Goal: Transaction & Acquisition: Download file/media

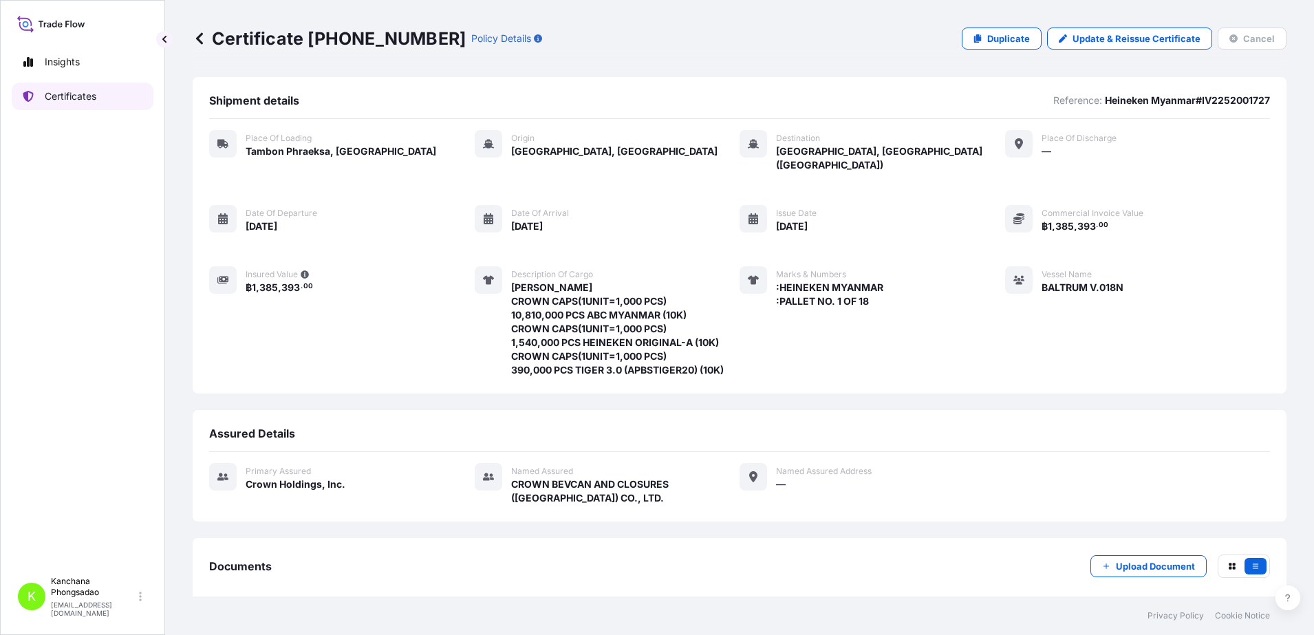
click at [78, 98] on p "Certificates" at bounding box center [71, 96] width 52 height 14
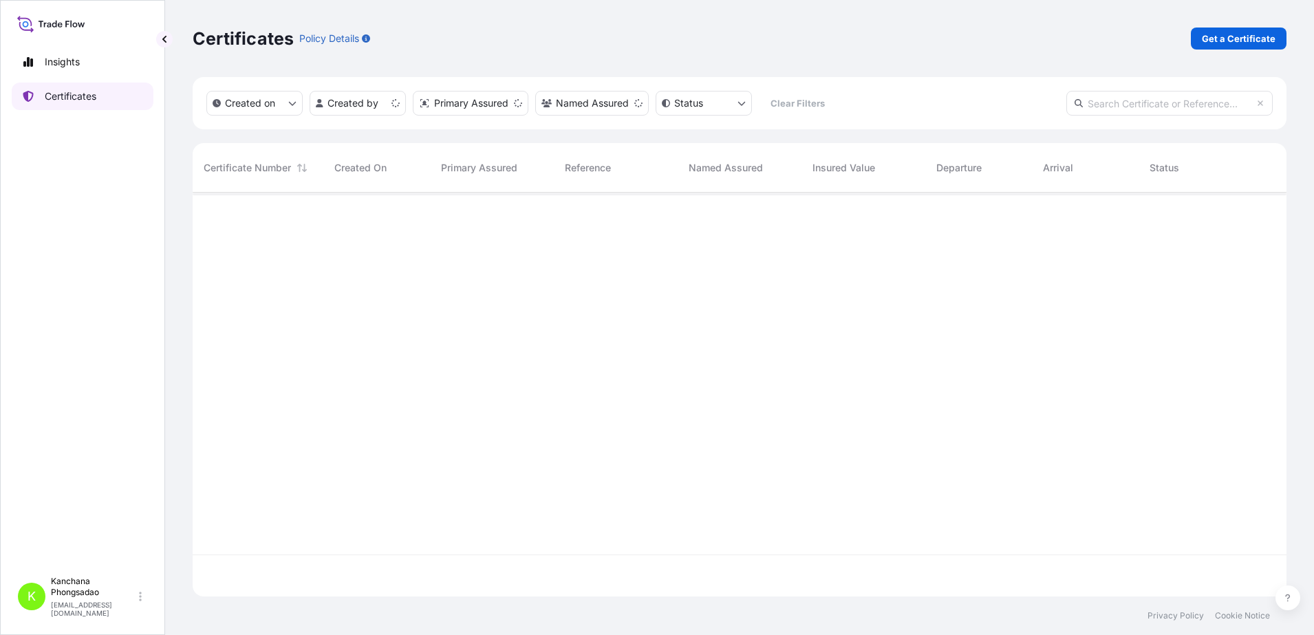
scroll to position [398, 1081]
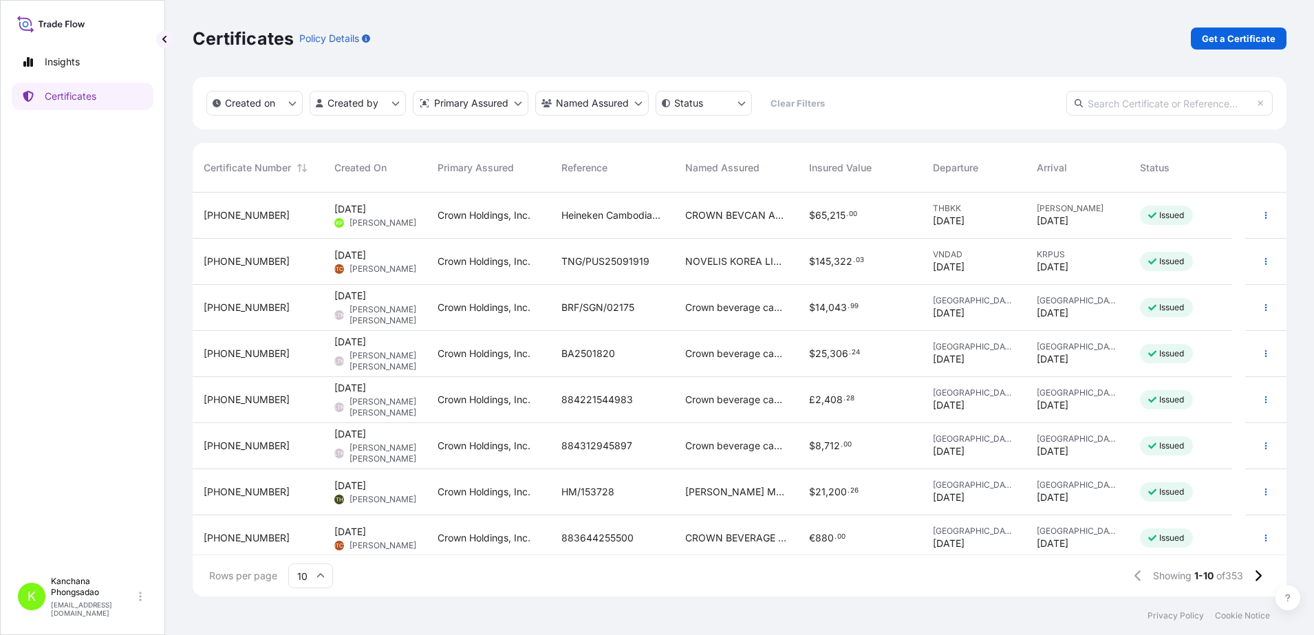
click at [243, 216] on span "[PHONE_NUMBER]" at bounding box center [247, 215] width 86 height 14
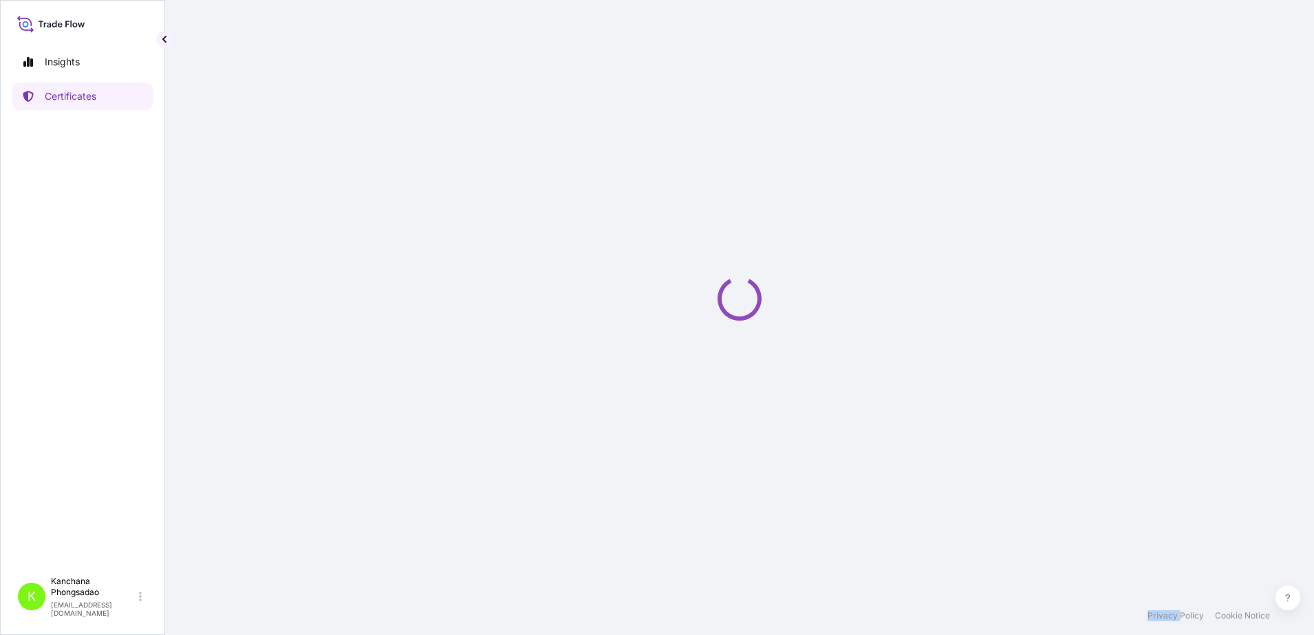
click at [243, 216] on div "Loading" at bounding box center [740, 298] width 1094 height 596
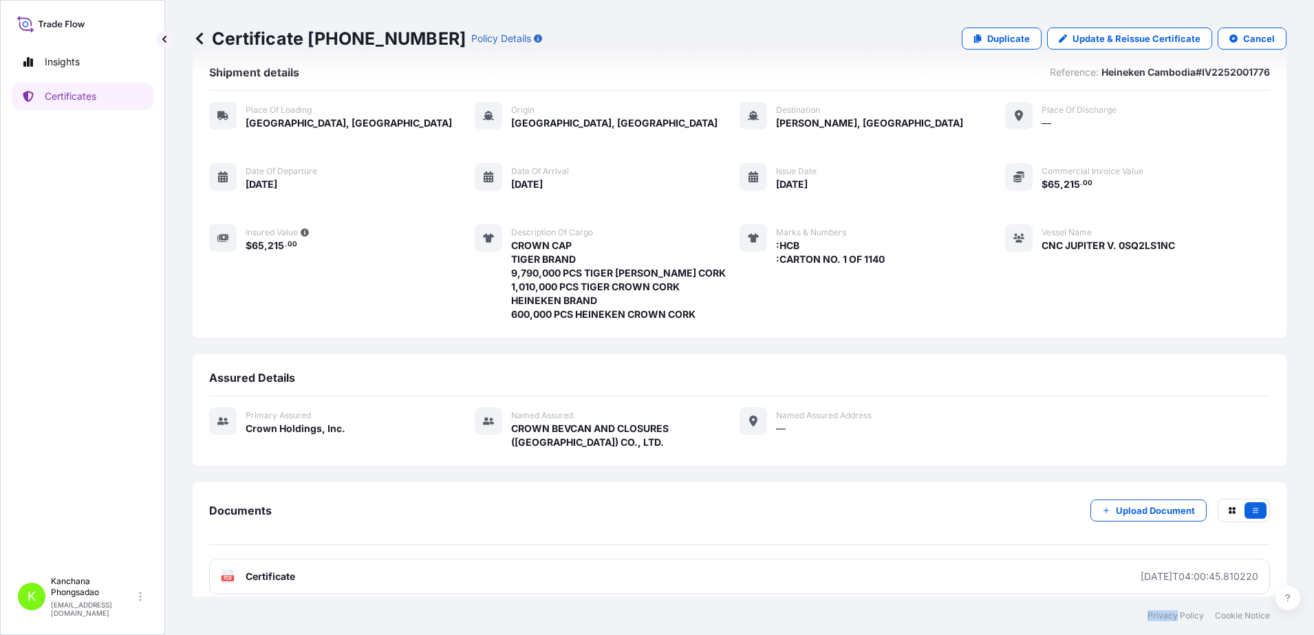
scroll to position [43, 0]
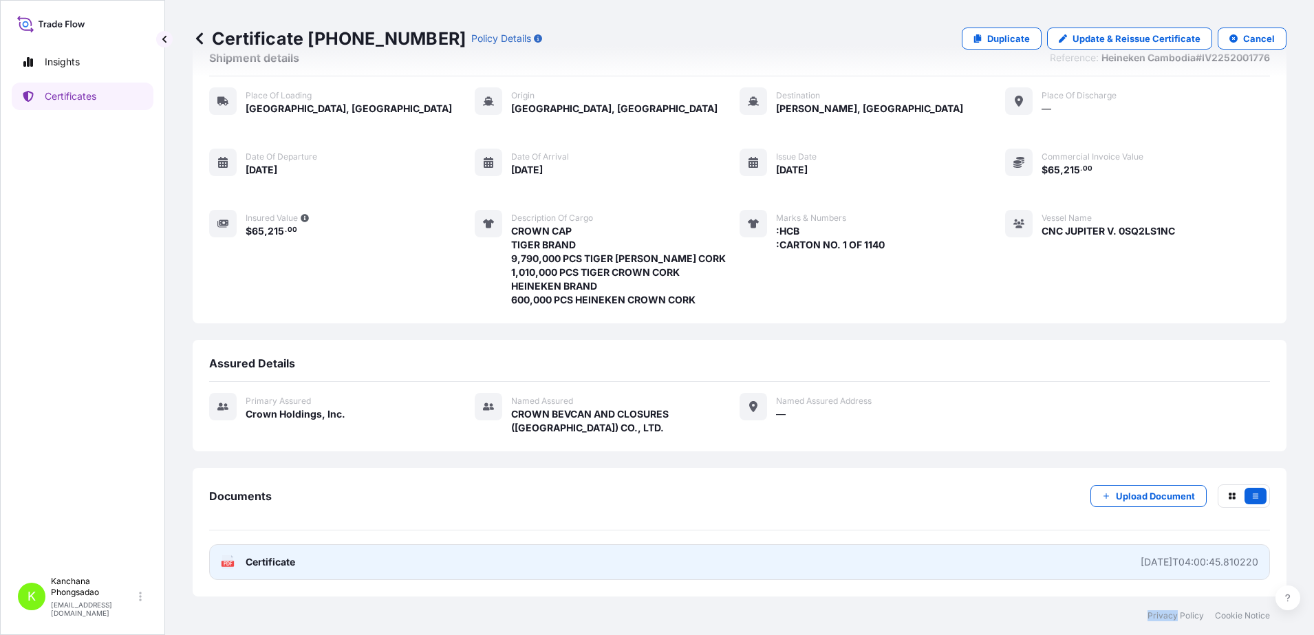
click at [349, 564] on link "PDF Certificate [DATE]T04:00:45.810220" at bounding box center [739, 562] width 1061 height 36
